Goal: Transaction & Acquisition: Purchase product/service

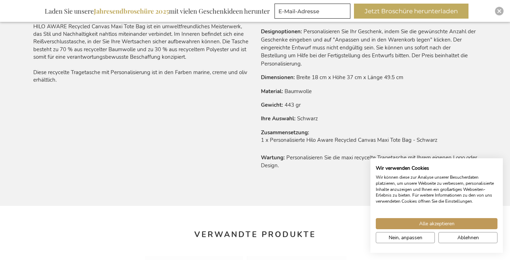
scroll to position [493, 0]
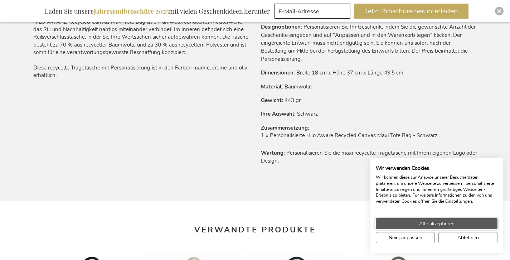
click at [403, 226] on button "Alle akzeptieren" at bounding box center [437, 223] width 122 height 11
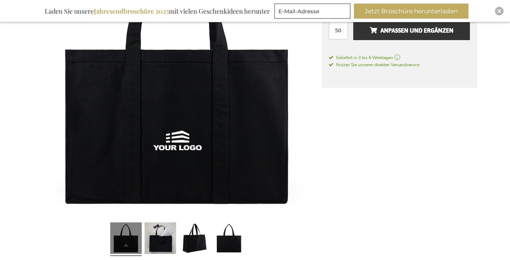
scroll to position [190, 0]
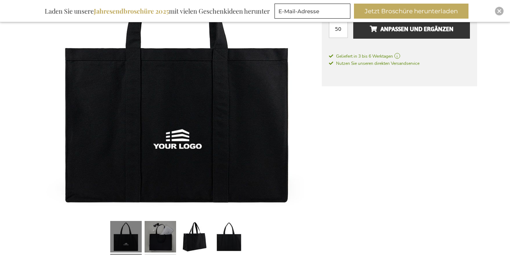
click at [174, 227] on link at bounding box center [160, 237] width 31 height 39
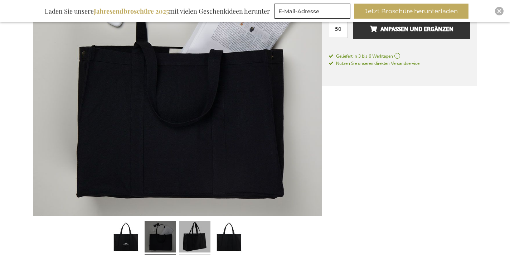
click at [205, 226] on link at bounding box center [194, 237] width 31 height 39
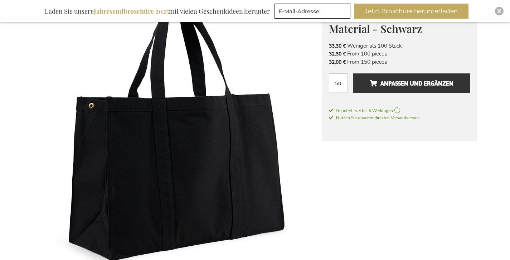
scroll to position [125, 0]
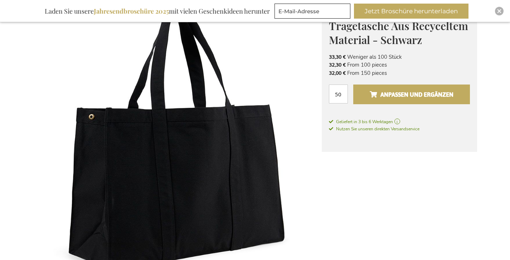
click at [389, 95] on span "Anpassen und ergänzen" at bounding box center [412, 94] width 84 height 11
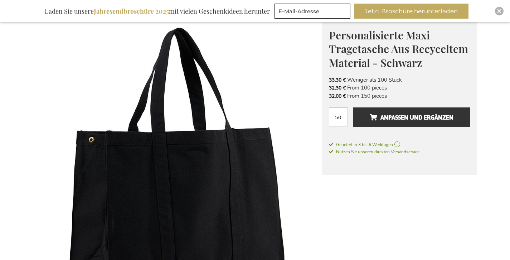
scroll to position [101, 0]
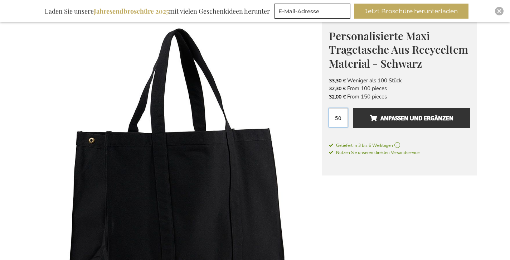
drag, startPoint x: 341, startPoint y: 120, endPoint x: 331, endPoint y: 119, distance: 10.0
click at [331, 119] on input "50" at bounding box center [338, 117] width 19 height 19
type input "200"
click at [458, 156] on div "Geliefert in 3 bis 6 Werktagen Geliefert in 1 bis 2 Werktagen Nutzen Sie unsere…" at bounding box center [399, 149] width 141 height 14
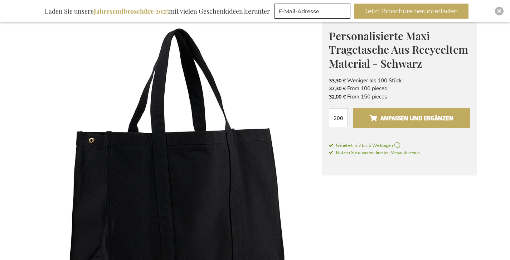
click at [418, 123] on span "Anpassen und ergänzen" at bounding box center [412, 117] width 84 height 11
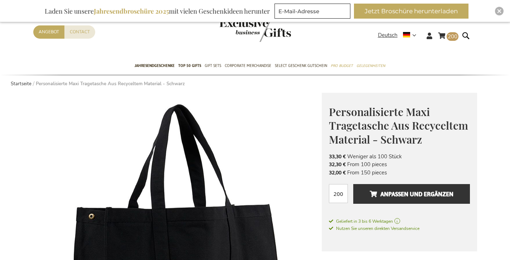
scroll to position [0, 0]
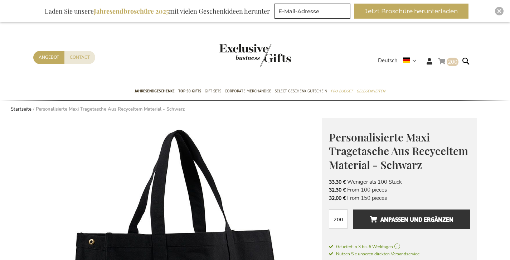
click at [442, 61] on link "Mein Warenkorb 200 200 items" at bounding box center [448, 63] width 20 height 12
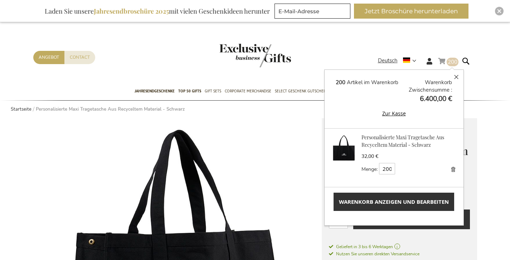
scroll to position [0, 0]
click at [388, 145] on link "Personalisierte Maxi Tragetasche Aus Recyceltem Material - Schwarz" at bounding box center [403, 141] width 83 height 14
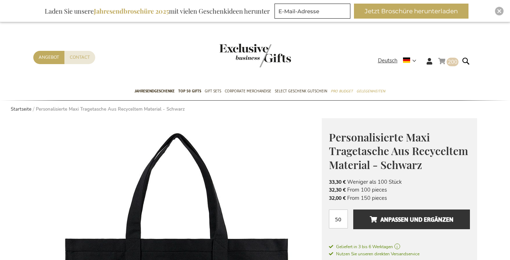
click at [443, 62] on link "Mein Warenkorb 200 200 items" at bounding box center [448, 63] width 20 height 12
